Goal: Task Accomplishment & Management: Manage account settings

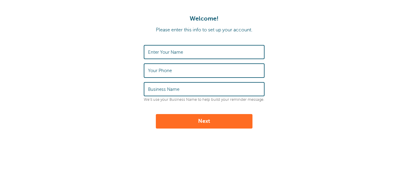
click at [206, 53] on input "Enter Your Name" at bounding box center [204, 52] width 112 height 13
type input "M"
type input "Masud"
click at [166, 71] on label "Your Phone" at bounding box center [160, 70] width 24 height 5
click at [166, 71] on input "Your Phone" at bounding box center [204, 70] width 112 height 13
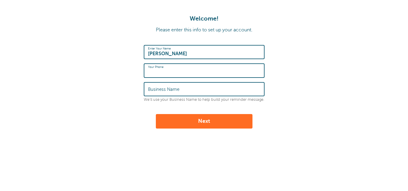
type input "4"
type input "4252454086"
click at [158, 93] on input "Business Name" at bounding box center [204, 89] width 112 height 13
type input "Healthquest Chiropractic"
click at [202, 123] on button "Next" at bounding box center [204, 121] width 97 height 15
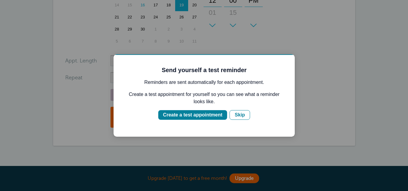
scroll to position [171, 0]
click at [200, 117] on div "Create a test appointment" at bounding box center [192, 115] width 59 height 7
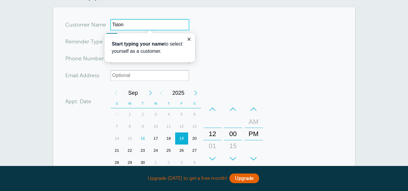
scroll to position [39, 0]
type input "Tsion"
click at [106, 67] on form "You are creating a new customer. To use an existing customer select one from th…" at bounding box center [204, 143] width 278 height 248
click at [187, 38] on icon "Close guide" at bounding box center [189, 39] width 5 height 5
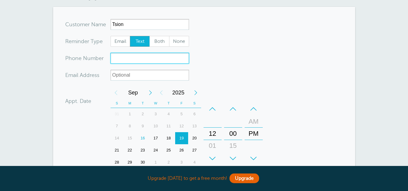
click at [137, 59] on input "xxx-no-autofill" at bounding box center [150, 58] width 79 height 11
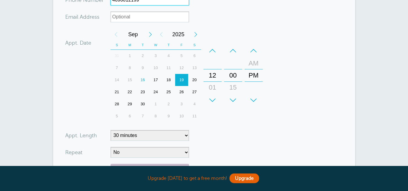
scroll to position [98, 0]
click at [143, 79] on div "16" at bounding box center [142, 80] width 13 height 12
click at [233, 99] on div "+" at bounding box center [233, 100] width 18 height 12
click at [214, 98] on div "+" at bounding box center [213, 100] width 18 height 12
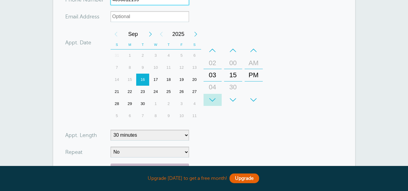
click at [214, 98] on div "+" at bounding box center [213, 100] width 18 height 12
click at [233, 98] on div "+" at bounding box center [233, 100] width 18 height 12
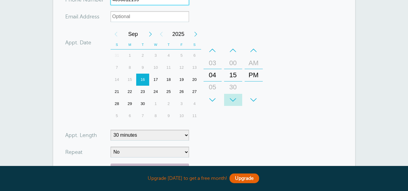
click at [233, 98] on div "+" at bounding box center [233, 100] width 18 height 12
click at [236, 117] on div "+ – Month January February March April May June July August September October N…" at bounding box center [188, 75] width 155 height 94
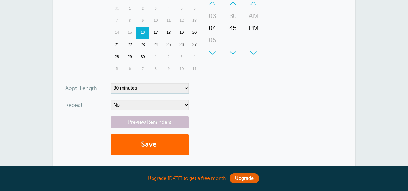
scroll to position [155, 0]
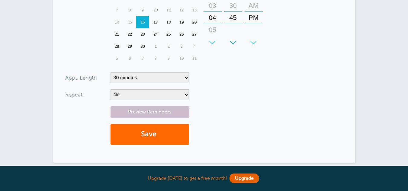
type input "4696012199"
click at [174, 79] on select "5 minutes 10 minutes 15 minutes 20 minutes 25 minutes 30 minutes 35 minutes 40 …" at bounding box center [150, 78] width 79 height 11
select select "15"
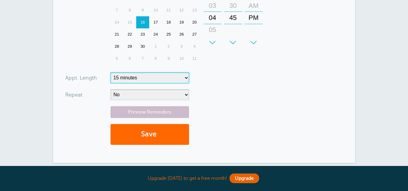
click at [111, 73] on select "5 minutes 10 minutes 15 minutes 20 minutes 25 minutes 30 minutes 35 minutes 40 …" at bounding box center [150, 78] width 79 height 11
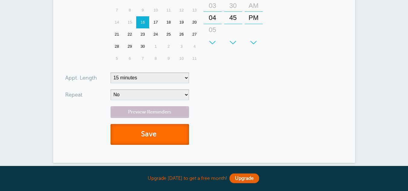
click at [141, 135] on button "Save" at bounding box center [150, 134] width 79 height 21
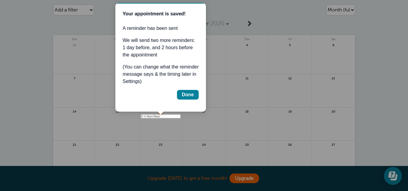
scroll to position [43, 0]
click at [187, 93] on div "Done" at bounding box center [188, 94] width 12 height 7
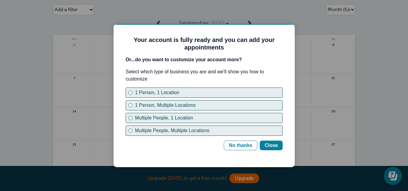
scroll to position [0, 0]
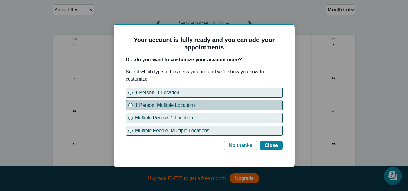
click at [179, 105] on div "1 Person, Multiple Locations" at bounding box center [209, 105] width 148 height 7
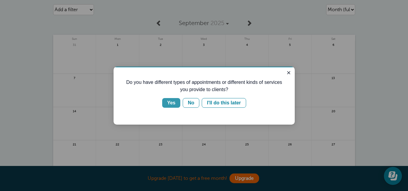
click at [177, 103] on button "Yes" at bounding box center [171, 103] width 18 height 10
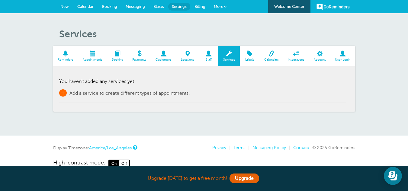
click at [64, 91] on span "+" at bounding box center [63, 92] width 8 height 7
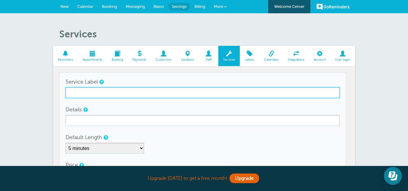
click at [89, 94] on input "Service Label" at bounding box center [203, 92] width 274 height 11
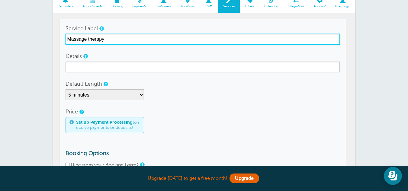
scroll to position [54, 0]
type input "Massage therapy"
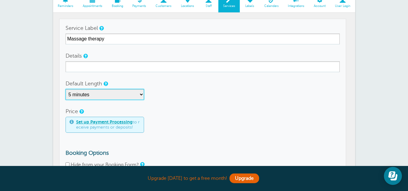
click at [89, 94] on select "5 minutes 10 minutes 15 minutes 20 minutes 25 minutes 30 minutes 35 minutes 40 …" at bounding box center [105, 94] width 79 height 11
select select "60"
click at [66, 89] on select "5 minutes 10 minutes 15 minutes 20 minutes 25 minutes 30 minutes 35 minutes 40 …" at bounding box center [105, 94] width 79 height 11
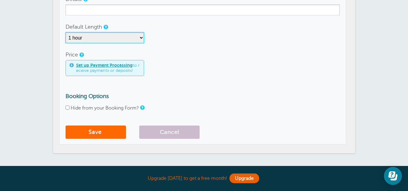
scroll to position [111, 0]
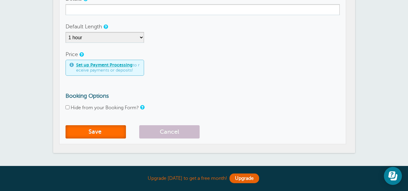
click at [98, 133] on button "Save" at bounding box center [96, 131] width 60 height 13
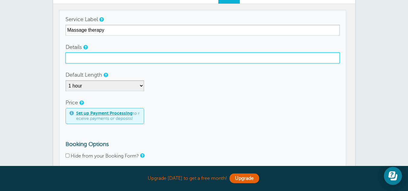
scroll to position [62, 0]
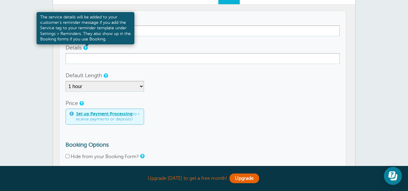
click at [86, 47] on link at bounding box center [85, 48] width 4 height 4
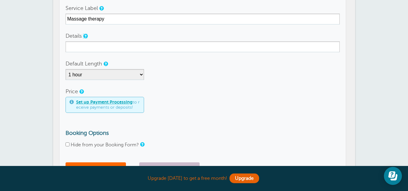
scroll to position [76, 0]
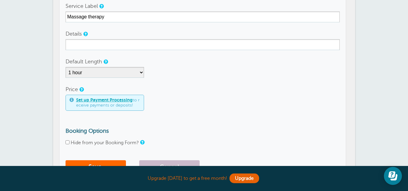
click at [69, 141] on input "Hide from your Booking Form?" at bounding box center [68, 143] width 4 height 4
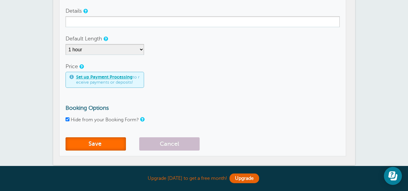
click at [111, 146] on button "Save" at bounding box center [96, 144] width 60 height 13
click at [67, 119] on input "Hide from your Booking Form?" at bounding box center [68, 120] width 4 height 4
checkbox input "false"
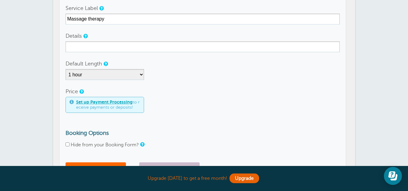
scroll to position [73, 0]
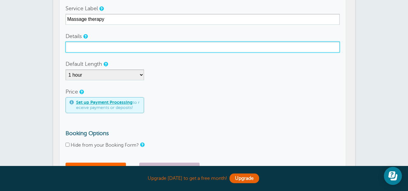
click at [76, 48] on input "Details" at bounding box center [203, 47] width 274 height 11
type input "N"
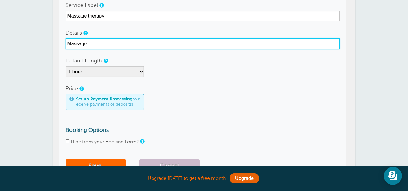
scroll to position [0, 0]
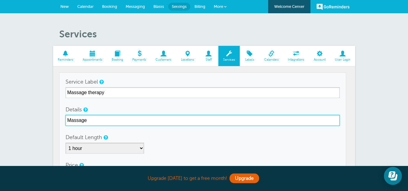
type input "Massage"
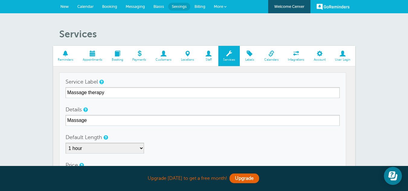
click at [211, 53] on span at bounding box center [209, 54] width 20 height 6
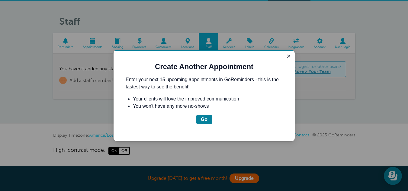
click at [285, 60] on div "Guide" at bounding box center [288, 56] width 7 height 7
click at [288, 56] on icon "Close guide" at bounding box center [288, 56] width 3 height 3
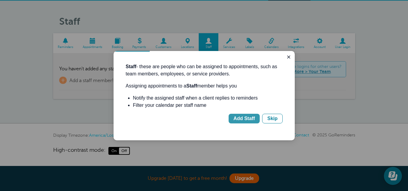
click at [252, 120] on div "Add Staff" at bounding box center [244, 118] width 21 height 7
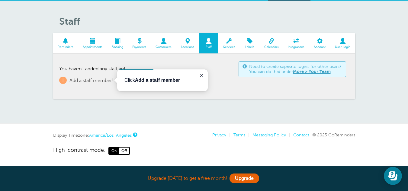
click at [96, 86] on td "Need to create separate logins for other users? You can do that under More > Yo…" at bounding box center [202, 75] width 287 height 31
click at [65, 80] on span "+" at bounding box center [63, 80] width 8 height 7
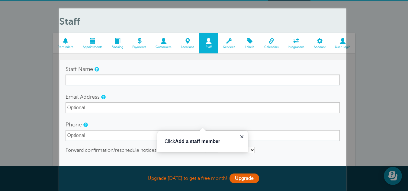
scroll to position [73, 0]
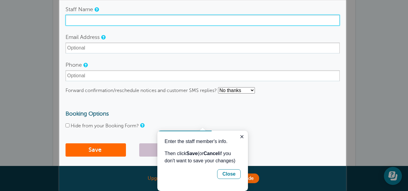
click at [86, 22] on input "Staff Name" at bounding box center [203, 20] width 274 height 11
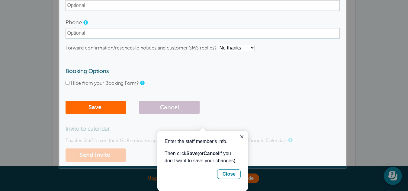
scroll to position [116, 0]
type input "[PERSON_NAME]"
click at [91, 106] on button "Save" at bounding box center [96, 106] width 60 height 13
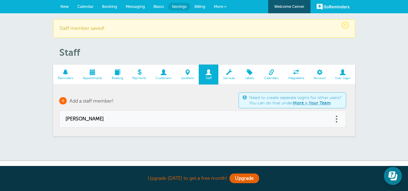
click at [63, 99] on body "Upgrade [DATE] to get a free month! Upgrade GoReminders [GEOGRAPHIC_DATA] New C…" at bounding box center [204, 96] width 408 height 193
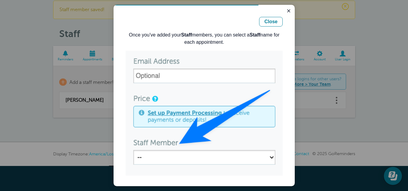
scroll to position [17, 0]
click at [267, 23] on div "Close" at bounding box center [271, 21] width 13 height 7
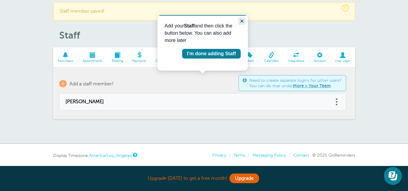
click at [239, 23] on button "Close guide" at bounding box center [242, 21] width 7 height 7
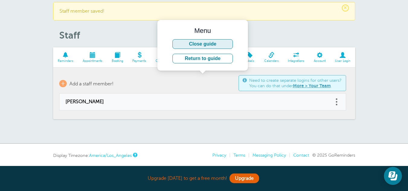
click at [211, 43] on button "Close guide" at bounding box center [203, 44] width 60 height 10
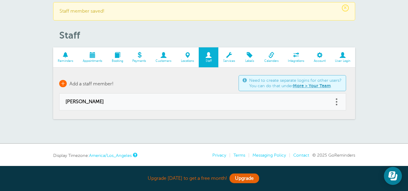
click at [67, 83] on span "+" at bounding box center [63, 83] width 8 height 7
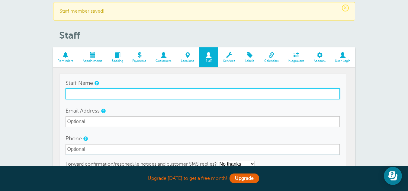
click at [86, 96] on input "Staff Name" at bounding box center [203, 94] width 274 height 11
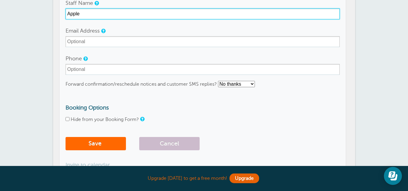
scroll to position [98, 0]
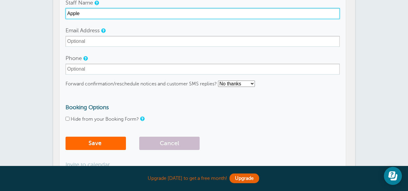
type input "Apple"
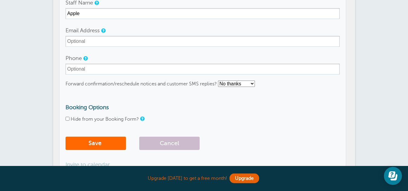
click at [242, 82] on select "No thanks Yes, text me Yes, email me" at bounding box center [236, 84] width 37 height 6
select select "4"
click at [219, 81] on select "No thanks Yes, text me Yes, email me" at bounding box center [236, 84] width 37 height 6
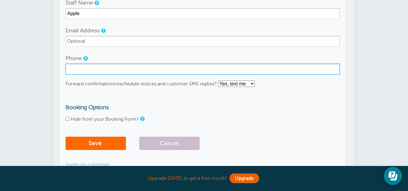
click at [105, 69] on input "Phone" at bounding box center [203, 69] width 274 height 11
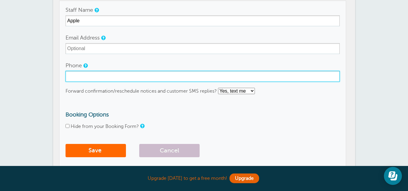
scroll to position [90, 0]
type input "4252454086"
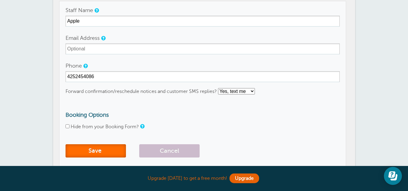
click at [96, 148] on button "Save" at bounding box center [96, 150] width 60 height 13
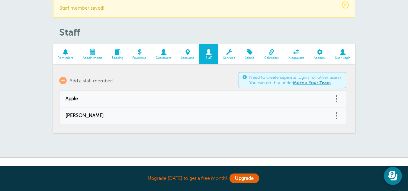
click at [338, 115] on link at bounding box center [337, 115] width 6 height 9
click at [332, 100] on link "Edit" at bounding box center [330, 100] width 18 height 11
type input "Justin"
checkbox input "false"
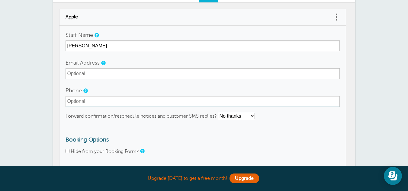
scroll to position [113, 0]
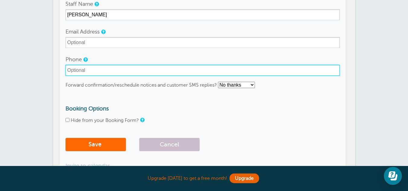
click at [84, 73] on input "Phone" at bounding box center [203, 70] width 274 height 11
type input "8587172776"
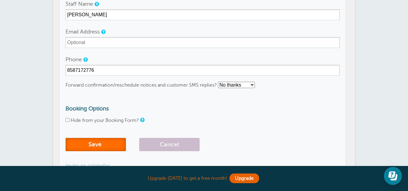
click at [95, 142] on button "Save" at bounding box center [96, 144] width 60 height 13
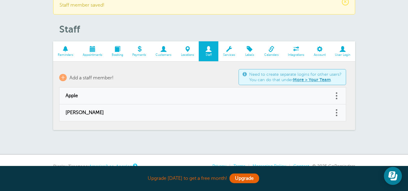
scroll to position [24, 0]
click at [62, 76] on span "+" at bounding box center [63, 77] width 8 height 7
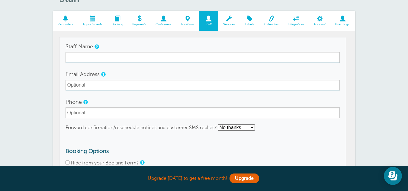
scroll to position [63, 0]
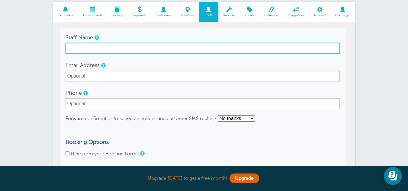
click at [109, 45] on input "Staff Name" at bounding box center [203, 48] width 274 height 11
type input "[PERSON_NAME]"
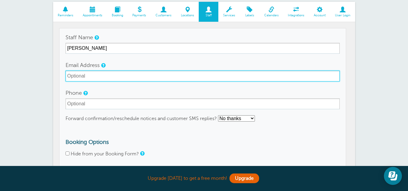
click at [79, 78] on input "Email Address" at bounding box center [203, 76] width 274 height 11
type input "[EMAIL_ADDRESS][DOMAIN_NAME]"
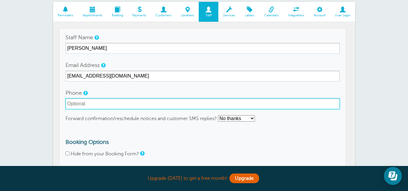
click at [70, 102] on input "Phone" at bounding box center [203, 104] width 274 height 11
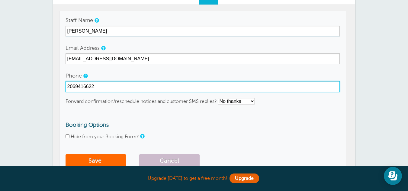
type input "2069416622"
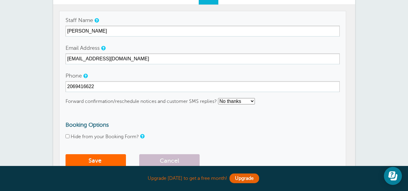
click at [236, 100] on select "No thanks Yes, text me Yes, email me" at bounding box center [236, 101] width 37 height 6
select select "4"
click at [219, 98] on select "No thanks Yes, text me Yes, email me" at bounding box center [236, 101] width 37 height 6
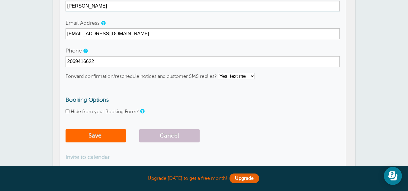
scroll to position [106, 0]
click at [101, 137] on button "Save" at bounding box center [96, 135] width 60 height 13
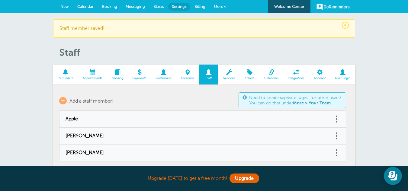
click at [335, 151] on link at bounding box center [337, 152] width 6 height 9
click at [329, 135] on link "Edit" at bounding box center [330, 137] width 18 height 11
type input "[PERSON_NAME]"
type input "[PHONE_NUMBER]"
checkbox input "false"
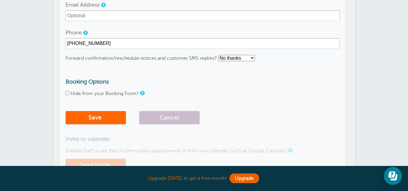
scroll to position [155, 0]
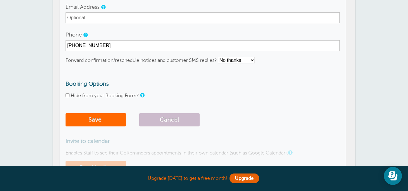
click at [240, 60] on select "No thanks Yes, text me Yes, email me" at bounding box center [236, 60] width 37 height 6
select select "4"
click at [219, 57] on select "No thanks Yes, text me Yes, email me" at bounding box center [236, 60] width 37 height 6
click at [115, 117] on button "Save" at bounding box center [96, 119] width 60 height 13
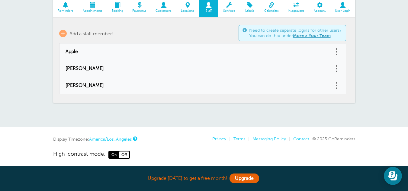
click at [337, 83] on span at bounding box center [337, 83] width 2 height 2
click at [331, 69] on link "Edit" at bounding box center [330, 70] width 18 height 11
type input "[PERSON_NAME]"
type input "[PHONE_NUMBER]"
select select "4"
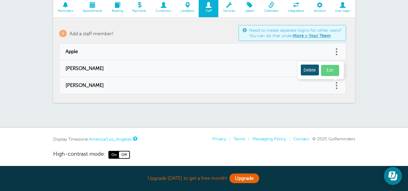
checkbox input "false"
select select "4"
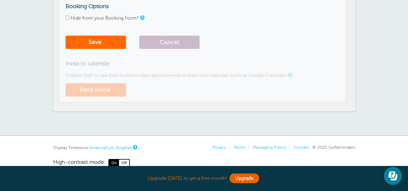
scroll to position [233, 0]
click at [100, 94] on button "Send Invite" at bounding box center [96, 89] width 60 height 13
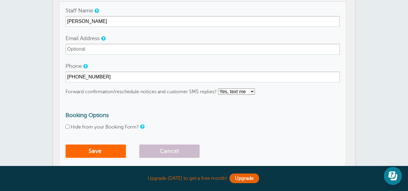
scroll to position [123, 0]
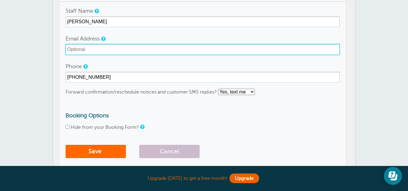
click at [80, 51] on input "Email Address" at bounding box center [203, 49] width 274 height 11
paste input "[EMAIL_ADDRESS][DOMAIN_NAME]"
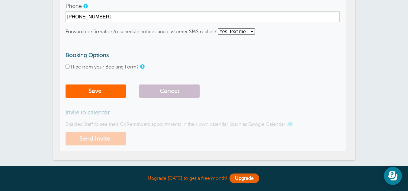
scroll to position [184, 0]
type input "[EMAIL_ADDRESS][DOMAIN_NAME]"
click at [111, 96] on button "Save" at bounding box center [96, 90] width 60 height 13
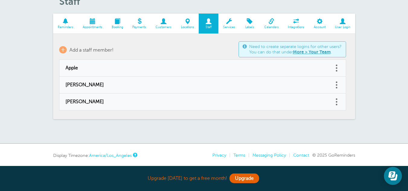
click at [304, 99] on span "[PERSON_NAME]" at bounding box center [197, 102] width 262 height 6
type input "[PERSON_NAME]"
type input "[EMAIL_ADDRESS][DOMAIN_NAME]"
type input "[PHONE_NUMBER]"
select select "4"
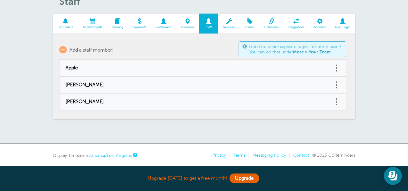
checkbox input "false"
select select "4"
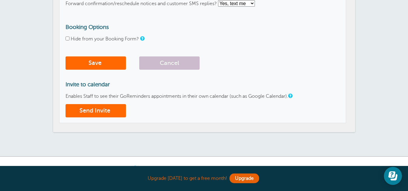
scroll to position [231, 0]
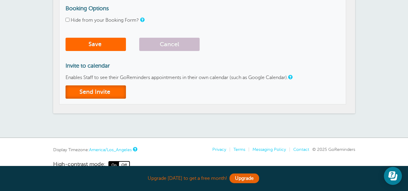
click at [117, 92] on button "Send Invite" at bounding box center [96, 92] width 60 height 13
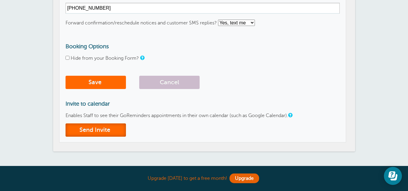
scroll to position [170, 0]
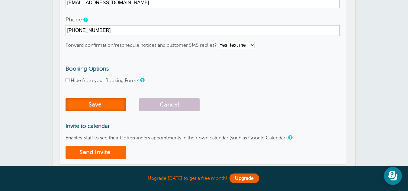
click at [106, 105] on button "Save" at bounding box center [96, 104] width 60 height 13
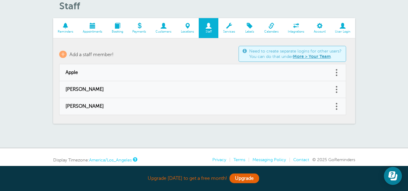
click at [224, 86] on td "[PERSON_NAME]" at bounding box center [196, 89] width 275 height 17
click at [156, 89] on span "[PERSON_NAME]" at bounding box center [197, 90] width 262 height 6
type input "[PERSON_NAME]"
type input "[EMAIL_ADDRESS][DOMAIN_NAME]"
type input "(206) 941-6622"
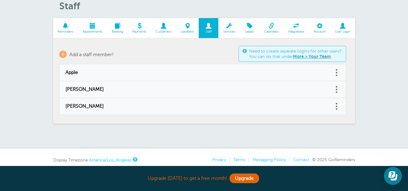
select select "4"
checkbox input "false"
select select "4"
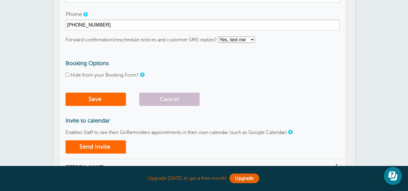
scroll to position [163, 0]
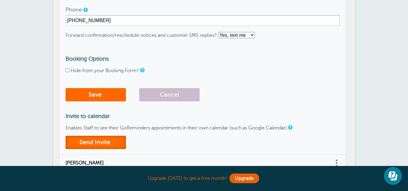
click at [105, 143] on button "Send Invite" at bounding box center [96, 142] width 60 height 13
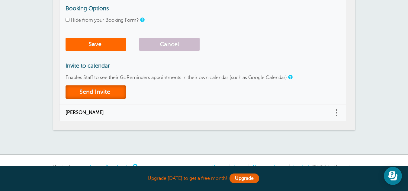
scroll to position [245, 0]
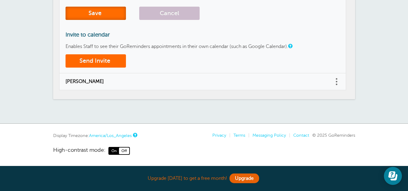
click at [87, 13] on button "Save" at bounding box center [96, 13] width 60 height 13
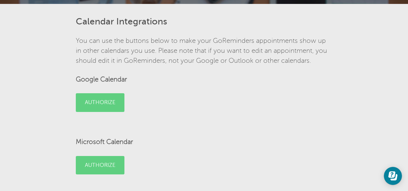
scroll to position [41, 0]
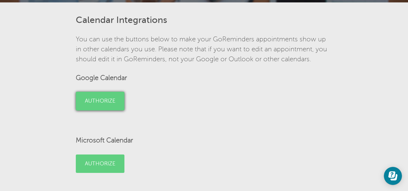
click at [107, 101] on link "Authorize" at bounding box center [100, 101] width 49 height 19
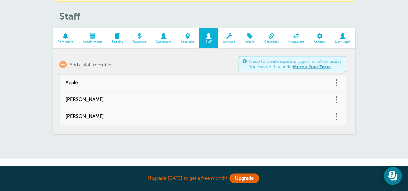
scroll to position [37, 0]
click at [229, 37] on span at bounding box center [229, 36] width 21 height 6
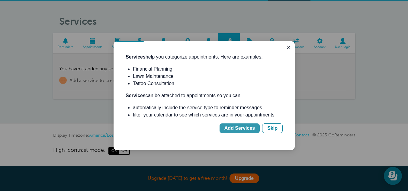
click at [249, 127] on div "Add Services" at bounding box center [240, 128] width 31 height 7
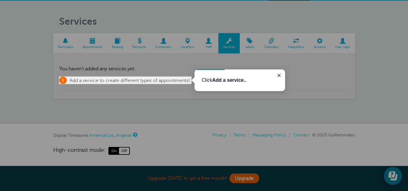
click at [183, 82] on span "Add a service to create different types of appointments!" at bounding box center [130, 80] width 121 height 5
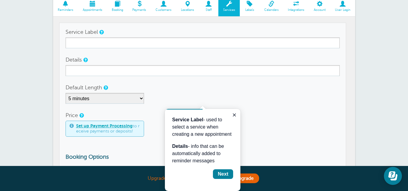
scroll to position [53, 0]
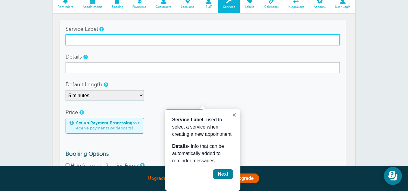
click at [109, 41] on input "Service Label" at bounding box center [203, 39] width 274 height 11
type input "[MEDICAL_DATA]"
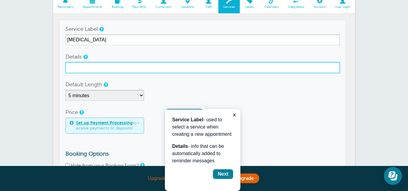
click at [82, 69] on input "Details" at bounding box center [203, 67] width 274 height 11
type input "[MEDICAL_DATA] manipulation"
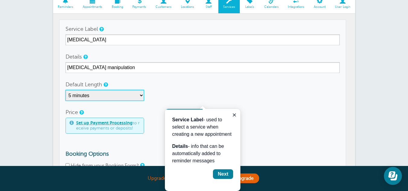
click at [97, 93] on select "5 minutes 10 minutes 15 minutes 20 minutes 25 minutes 30 minutes 35 minutes 40 …" at bounding box center [105, 95] width 79 height 11
select select "20"
click at [66, 90] on select "5 minutes 10 minutes 15 minutes 20 minutes 25 minutes 30 minutes 35 minutes 40 …" at bounding box center [105, 95] width 79 height 11
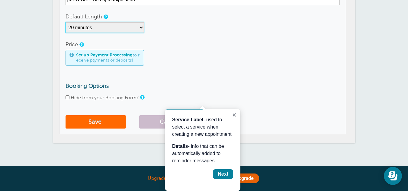
scroll to position [121, 0]
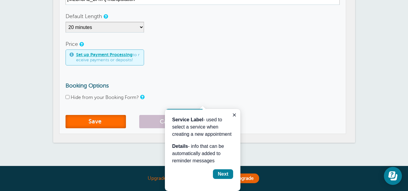
click at [107, 120] on button "Save" at bounding box center [96, 121] width 60 height 13
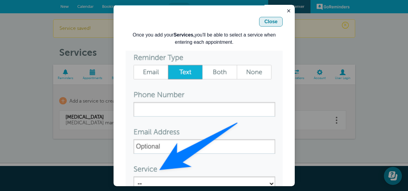
click at [272, 18] on button "Close" at bounding box center [271, 22] width 24 height 10
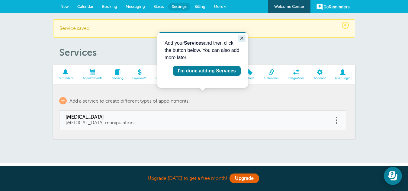
click at [241, 37] on icon "Close guide" at bounding box center [242, 38] width 3 height 3
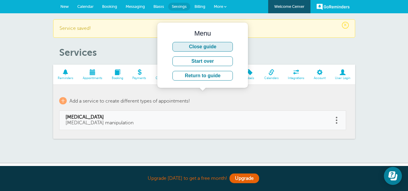
click at [209, 47] on button "Close guide" at bounding box center [203, 47] width 60 height 10
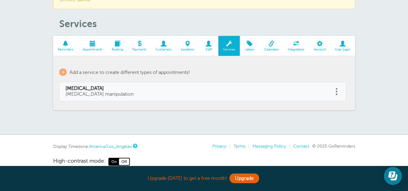
scroll to position [29, 0]
click at [65, 71] on span "+" at bounding box center [63, 71] width 8 height 7
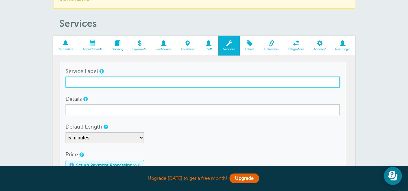
click at [88, 80] on input "Service Label" at bounding box center [203, 82] width 274 height 11
type input "Massage"
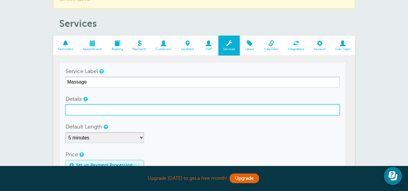
click at [86, 109] on input "Details" at bounding box center [203, 110] width 274 height 11
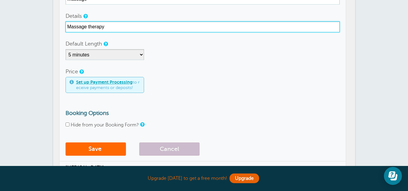
scroll to position [112, 0]
type input "Massage therapy"
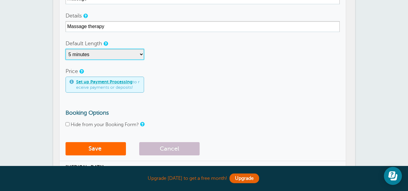
click at [92, 53] on select "5 minutes 10 minutes 15 minutes 20 minutes 25 minutes 30 minutes 35 minutes 40 …" at bounding box center [105, 54] width 79 height 11
select select "60"
click at [66, 49] on select "5 minutes 10 minutes 15 minutes 20 minutes 25 minutes 30 minutes 35 minutes 40 …" at bounding box center [105, 54] width 79 height 11
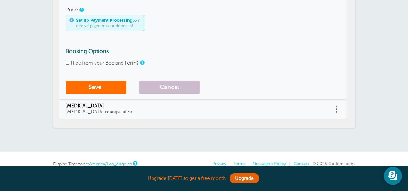
scroll to position [174, 0]
click at [101, 87] on button "Save" at bounding box center [96, 86] width 60 height 13
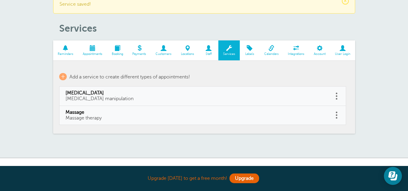
scroll to position [24, 0]
click at [270, 49] on span at bounding box center [272, 48] width 24 height 6
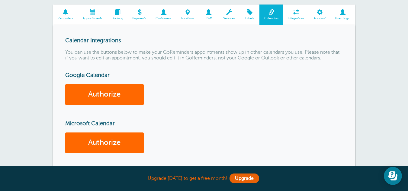
scroll to position [42, 0]
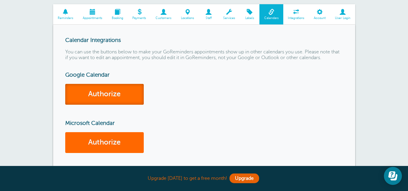
click at [133, 89] on link "Authorize" at bounding box center [104, 94] width 79 height 21
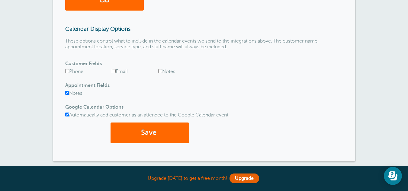
scroll to position [274, 0]
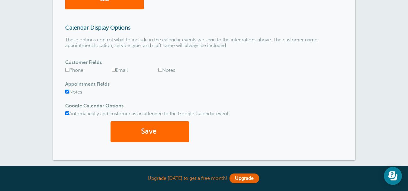
click at [68, 70] on input "Phone" at bounding box center [67, 70] width 4 height 4
checkbox input "true"
click at [116, 68] on label "Email" at bounding box center [120, 70] width 16 height 5
click at [116, 68] on input "Email" at bounding box center [114, 70] width 4 height 4
checkbox input "true"
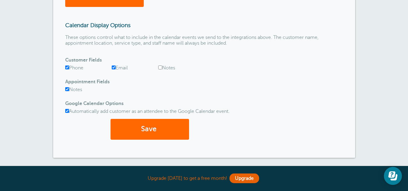
scroll to position [277, 0]
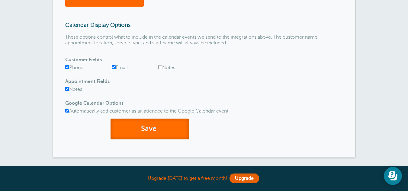
click at [150, 126] on button "Save" at bounding box center [150, 129] width 79 height 21
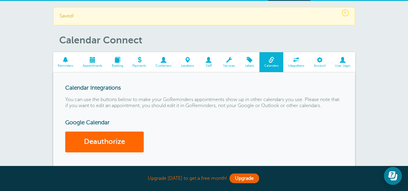
click at [188, 62] on span at bounding box center [188, 60] width 23 height 6
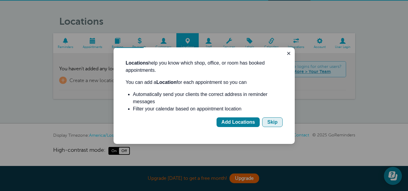
click at [266, 121] on button "Skip" at bounding box center [272, 123] width 21 height 10
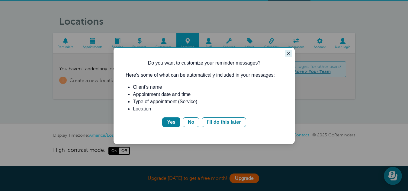
click at [288, 54] on icon "Close guide" at bounding box center [288, 53] width 3 height 3
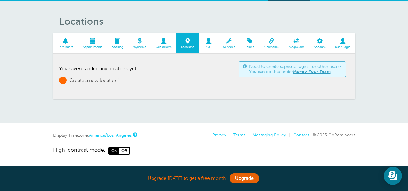
click at [109, 82] on span "Create a new location!" at bounding box center [95, 80] width 50 height 5
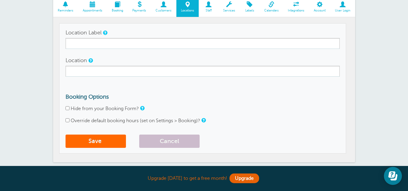
scroll to position [50, 0]
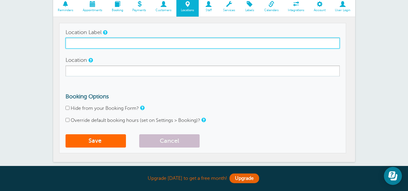
click at [91, 41] on input "Location Label" at bounding box center [203, 43] width 274 height 11
type input "Bellevue"
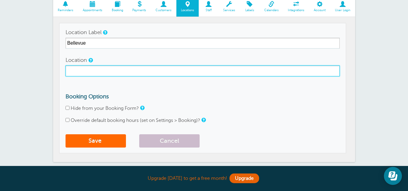
click at [80, 76] on input "Location" at bounding box center [203, 71] width 274 height 11
click at [151, 70] on input "1600 148th Ave SE Ste A, Bellevue WA 98007" at bounding box center [203, 71] width 274 height 11
type input "1600 148th Ave SE Ste A, Bellevue WA, 98007"
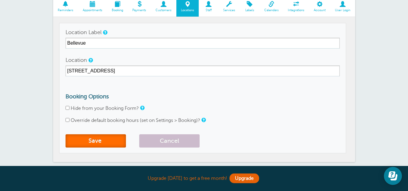
click at [92, 142] on button "Save" at bounding box center [96, 141] width 60 height 13
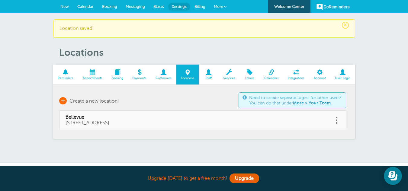
click at [64, 98] on span "+" at bounding box center [63, 100] width 8 height 7
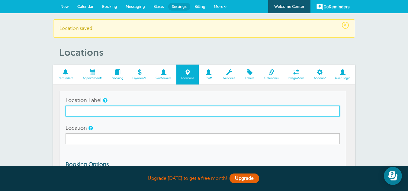
click at [89, 109] on input "Location Label" at bounding box center [203, 111] width 274 height 11
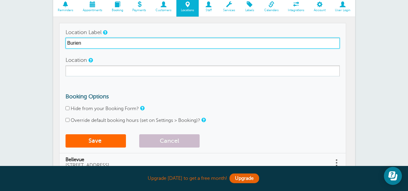
scroll to position [68, 0]
type input "Burien"
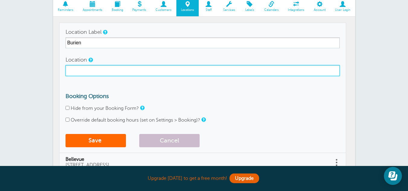
click at [77, 68] on input "Location" at bounding box center [203, 70] width 274 height 11
type input "[STREET_ADDRESS]"
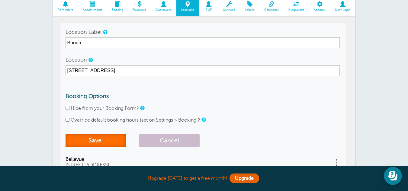
click at [96, 142] on button "Save" at bounding box center [96, 140] width 60 height 13
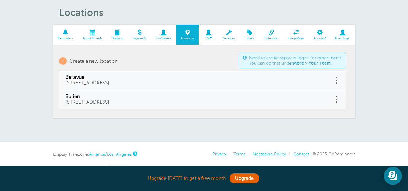
click at [294, 37] on span "Integrations" at bounding box center [297, 39] width 20 height 4
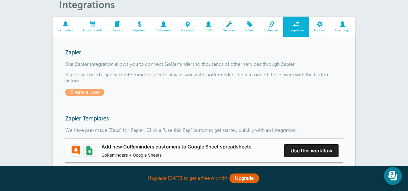
scroll to position [26, 0]
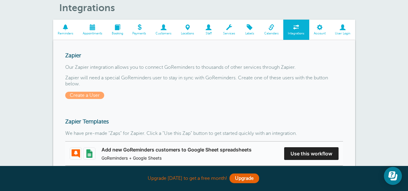
click at [94, 28] on span at bounding box center [92, 27] width 29 height 6
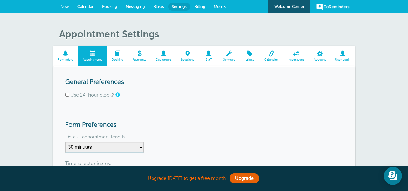
click at [119, 54] on span at bounding box center [117, 54] width 21 height 6
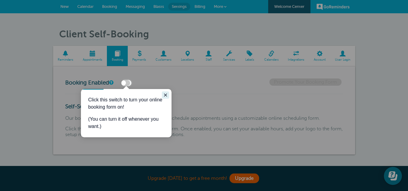
click at [166, 95] on icon "Close guide" at bounding box center [165, 95] width 5 height 5
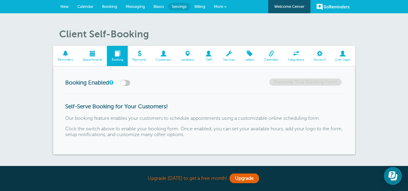
click at [127, 82] on label at bounding box center [125, 83] width 10 height 6
click at [0, 0] on input "checkbox" at bounding box center [0, 0] width 0 height 0
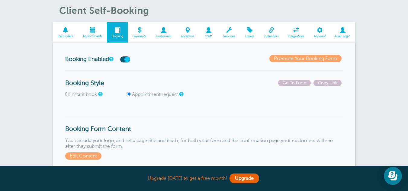
scroll to position [23, 0]
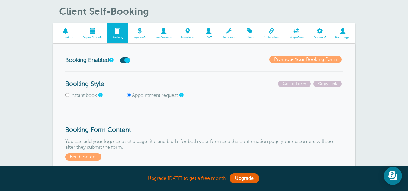
click at [206, 33] on span at bounding box center [209, 31] width 20 height 6
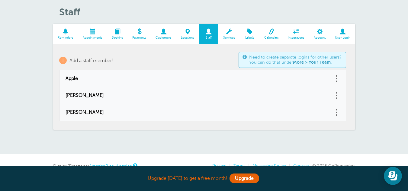
scroll to position [20, 0]
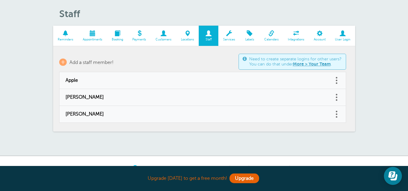
click at [117, 34] on span at bounding box center [117, 34] width 21 height 6
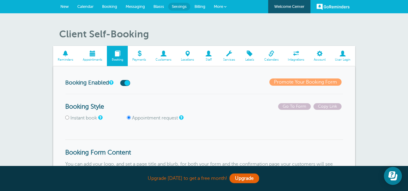
click at [320, 55] on span at bounding box center [320, 54] width 21 height 6
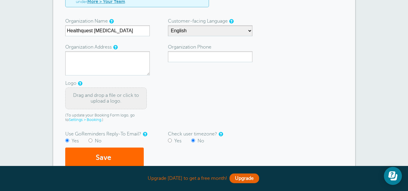
scroll to position [88, 0]
click at [100, 50] on label "Organization Address" at bounding box center [88, 47] width 47 height 10
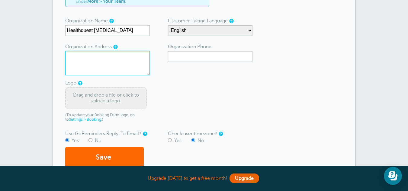
click at [100, 51] on textarea "Organization Address" at bounding box center [107, 63] width 85 height 24
type textarea "[STREET_ADDRESS]"
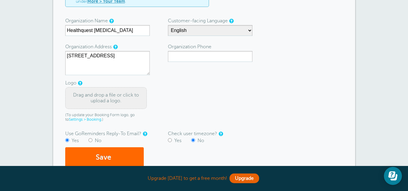
click at [164, 78] on form "Need to create separate logins for other users? You can do that under More > Yo…" at bounding box center [204, 79] width 278 height 177
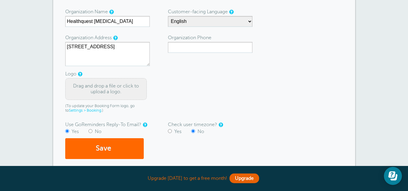
scroll to position [97, 0]
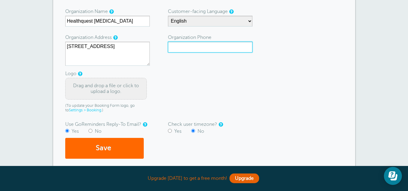
click at [179, 45] on input "Organization Phone" at bounding box center [210, 47] width 85 height 11
type input "4252454086"
click at [185, 70] on form "Need to create separate logins for other users? You can do that under More > Yo…" at bounding box center [204, 70] width 278 height 177
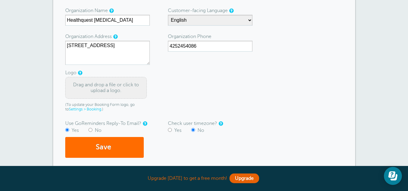
scroll to position [99, 0]
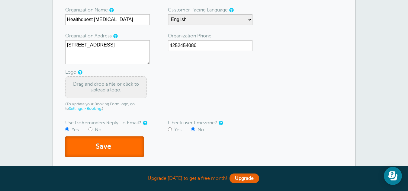
click at [123, 147] on button "Save" at bounding box center [104, 147] width 79 height 21
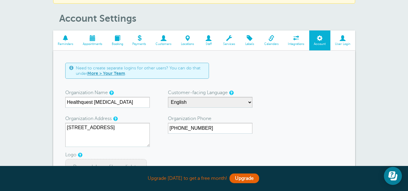
scroll to position [34, 0]
click at [164, 42] on span "Customers" at bounding box center [163, 44] width 19 height 4
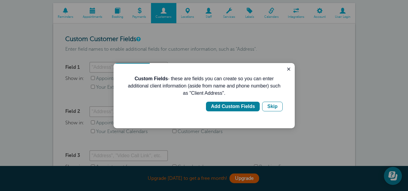
scroll to position [57, 0]
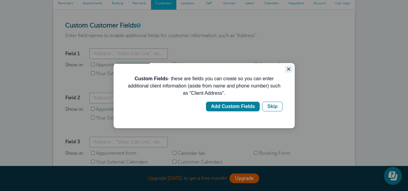
click at [285, 72] on button "Close guide" at bounding box center [288, 69] width 7 height 7
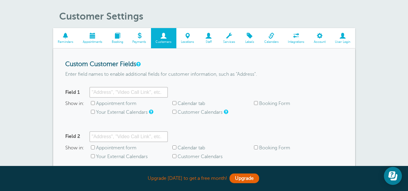
scroll to position [17, 0]
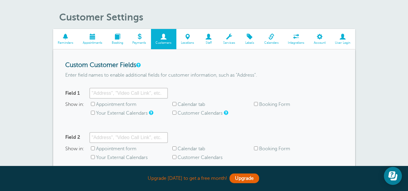
click at [320, 35] on span at bounding box center [320, 37] width 21 height 6
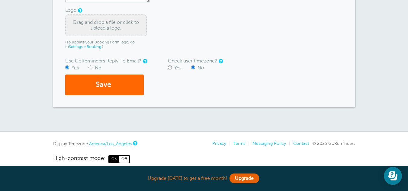
scroll to position [169, 0]
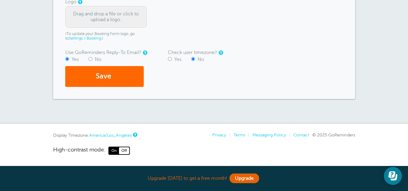
click at [116, 151] on span "On" at bounding box center [114, 151] width 10 height 7
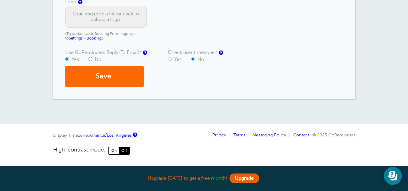
click at [116, 151] on span "On" at bounding box center [114, 151] width 10 height 7
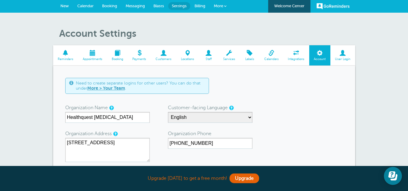
scroll to position [0, 0]
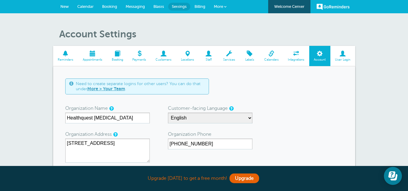
click at [117, 55] on span at bounding box center [117, 54] width 21 height 6
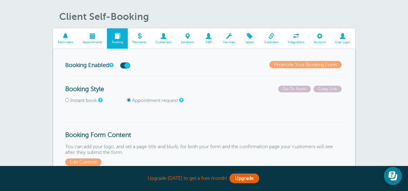
scroll to position [18, 0]
click at [92, 39] on span at bounding box center [92, 36] width 29 height 6
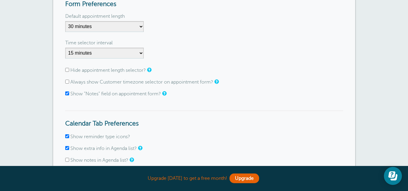
scroll to position [118, 0]
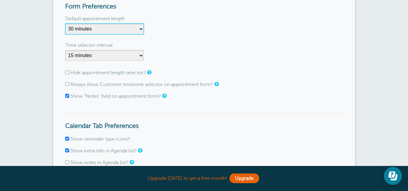
click at [125, 25] on select "5 minutes 10 minutes 15 minutes 20 minutes 25 minutes 30 minutes 35 minutes 40 …" at bounding box center [104, 29] width 79 height 11
select select "75"
click at [65, 24] on select "5 minutes 10 minutes 15 minutes 20 minutes 25 minutes 30 minutes 35 minutes 40 …" at bounding box center [104, 29] width 79 height 11
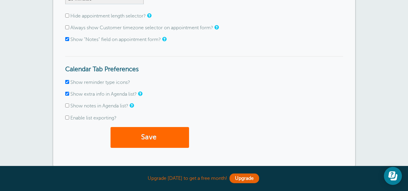
scroll to position [176, 0]
click at [132, 136] on button "Save" at bounding box center [150, 137] width 79 height 21
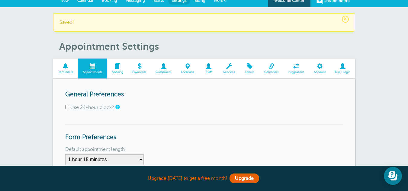
scroll to position [7, 0]
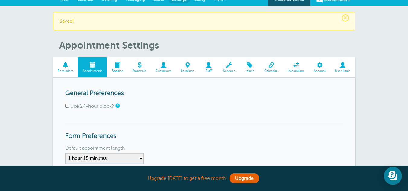
click at [164, 69] on span "Customers" at bounding box center [163, 71] width 19 height 4
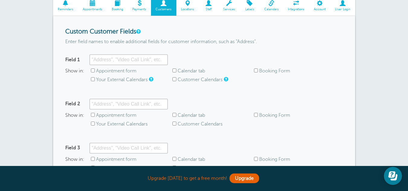
scroll to position [50, 0]
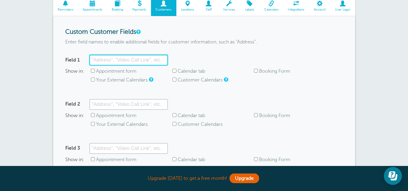
click at [110, 61] on input "Field 1" at bounding box center [128, 60] width 79 height 11
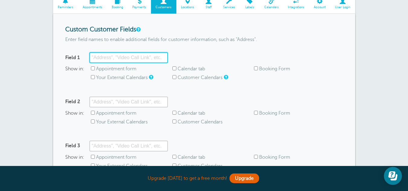
scroll to position [53, 0]
